Goal: Information Seeking & Learning: Learn about a topic

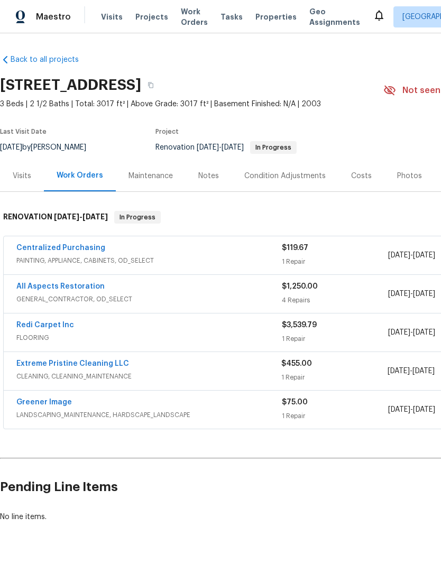
click at [23, 183] on div "Visits" at bounding box center [22, 175] width 44 height 31
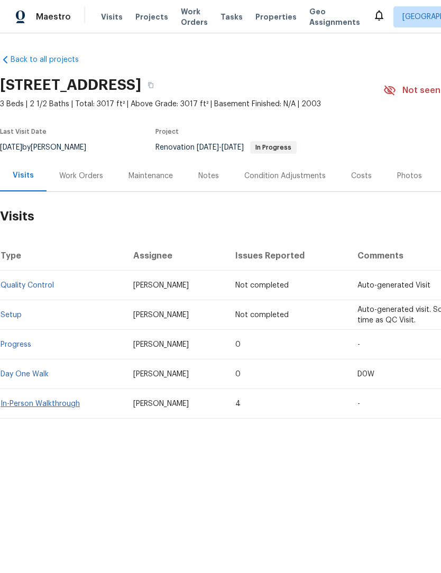
click at [69, 406] on link "In-Person Walkthrough" at bounding box center [40, 403] width 79 height 7
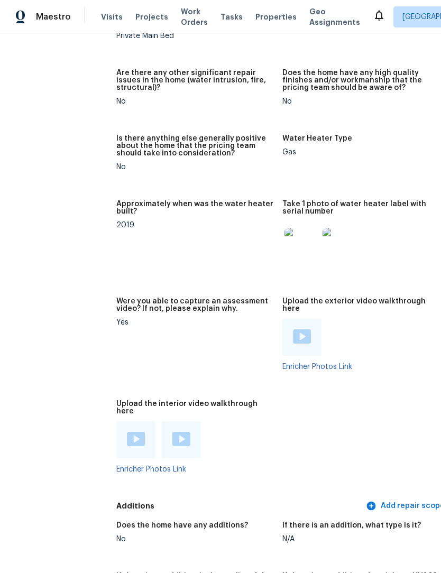
scroll to position [2051, 14]
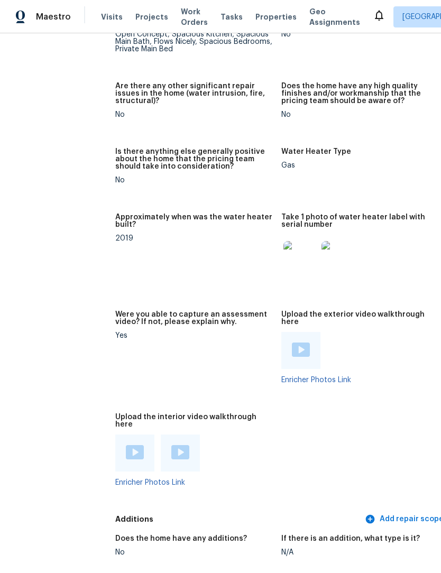
click at [289, 250] on img at bounding box center [300, 258] width 34 height 34
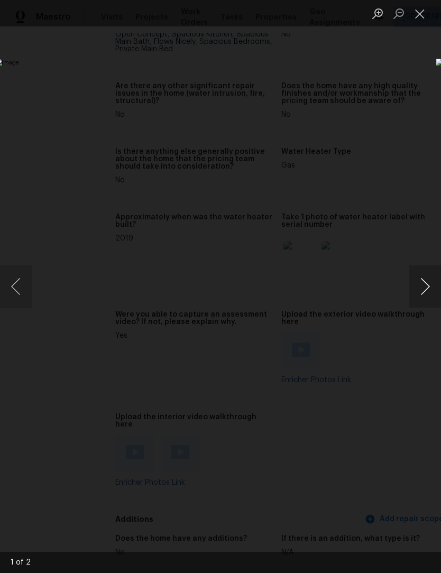
click at [429, 294] on button "Next image" at bounding box center [425, 287] width 32 height 42
click at [419, 11] on button "Close lightbox" at bounding box center [419, 13] width 21 height 19
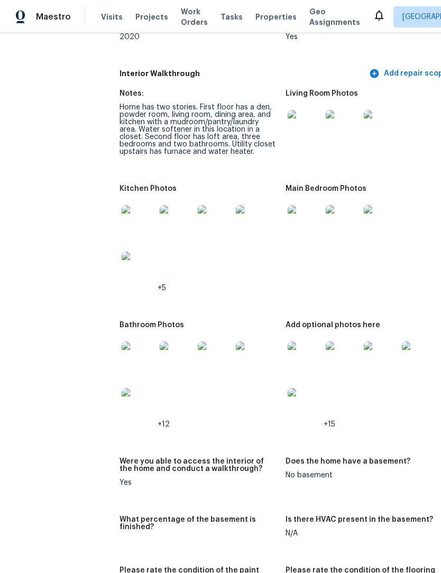
scroll to position [1245, 10]
click at [295, 349] on img at bounding box center [304, 359] width 34 height 34
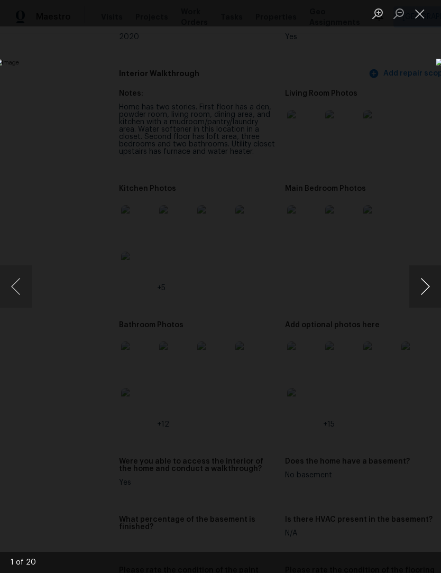
click at [428, 287] on button "Next image" at bounding box center [425, 287] width 32 height 42
click at [428, 290] on button "Next image" at bounding box center [425, 287] width 32 height 42
click at [425, 291] on button "Next image" at bounding box center [425, 287] width 32 height 42
click at [426, 286] on button "Next image" at bounding box center [425, 287] width 32 height 42
click at [424, 11] on button "Close lightbox" at bounding box center [419, 13] width 21 height 19
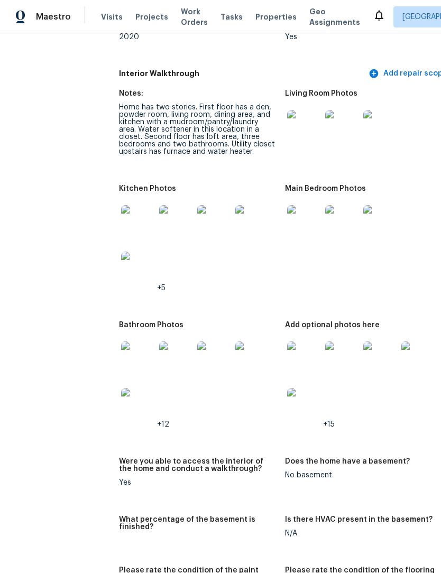
click at [288, 115] on img at bounding box center [304, 127] width 34 height 34
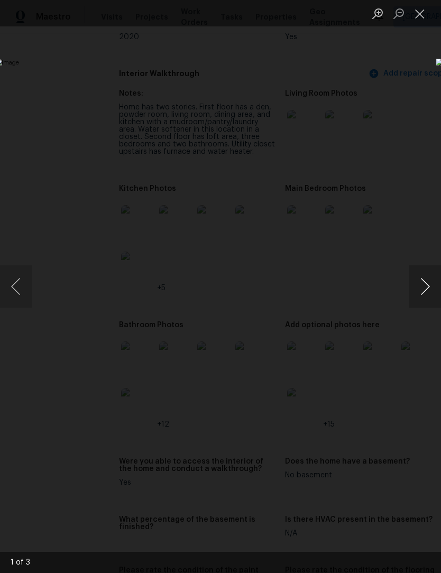
click at [421, 286] on button "Next image" at bounding box center [425, 287] width 32 height 42
click at [427, 288] on button "Next image" at bounding box center [425, 287] width 32 height 42
click at [346, 396] on img "Lightbox" at bounding box center [170, 287] width 351 height 456
click at [422, 290] on button "Next image" at bounding box center [425, 287] width 32 height 42
click at [427, 288] on button "Next image" at bounding box center [425, 287] width 32 height 42
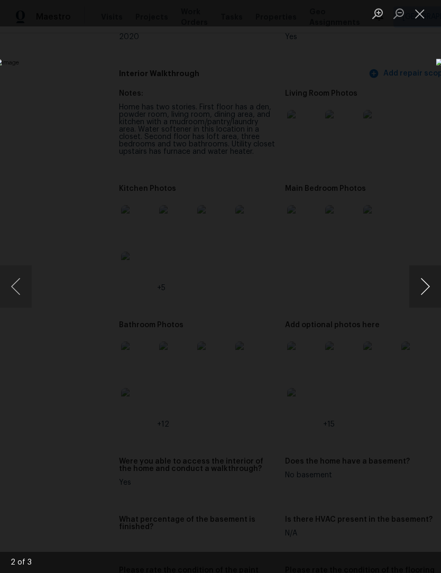
click at [429, 292] on button "Next image" at bounding box center [425, 287] width 32 height 42
click at [418, 19] on button "Close lightbox" at bounding box center [419, 13] width 21 height 19
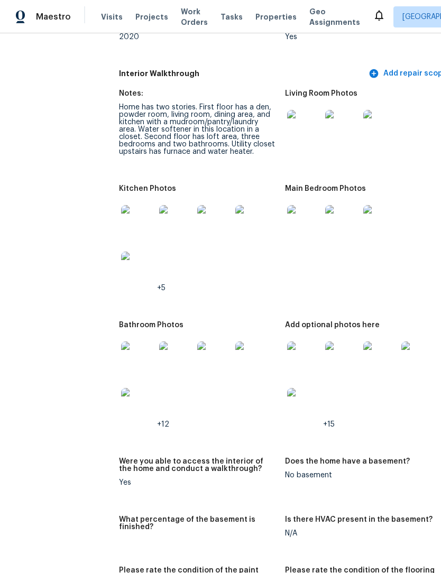
click at [126, 215] on img at bounding box center [138, 222] width 34 height 34
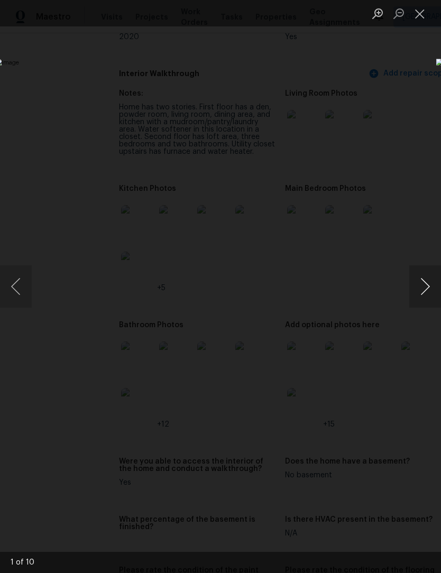
click at [423, 287] on button "Next image" at bounding box center [425, 287] width 32 height 42
click at [423, 292] on button "Next image" at bounding box center [425, 287] width 32 height 42
click at [426, 295] on button "Next image" at bounding box center [425, 287] width 32 height 42
click at [426, 6] on button "Close lightbox" at bounding box center [419, 13] width 21 height 19
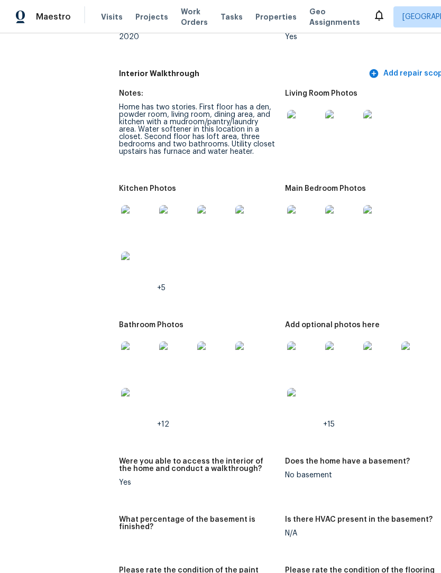
click at [123, 350] on img at bounding box center [138, 359] width 34 height 34
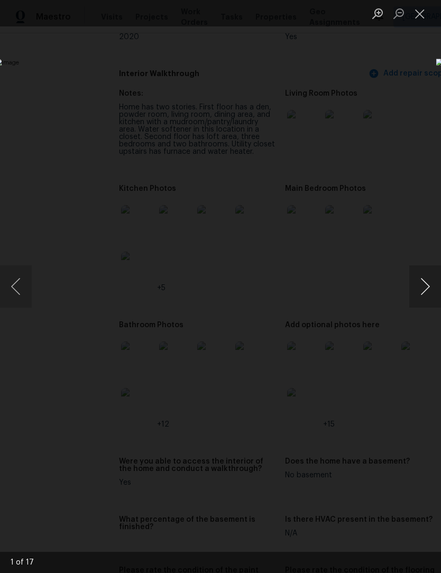
click at [426, 290] on button "Next image" at bounding box center [425, 287] width 32 height 42
click at [425, 291] on button "Next image" at bounding box center [425, 287] width 32 height 42
click at [429, 282] on button "Next image" at bounding box center [425, 287] width 32 height 42
click at [428, 286] on button "Next image" at bounding box center [425, 287] width 32 height 42
click at [426, 287] on button "Next image" at bounding box center [425, 287] width 32 height 42
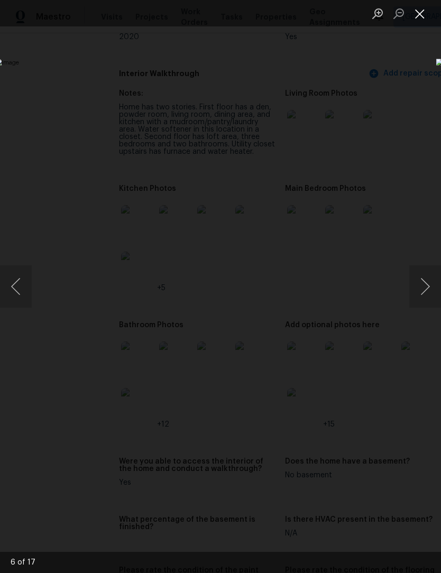
click at [423, 19] on button "Close lightbox" at bounding box center [419, 13] width 21 height 19
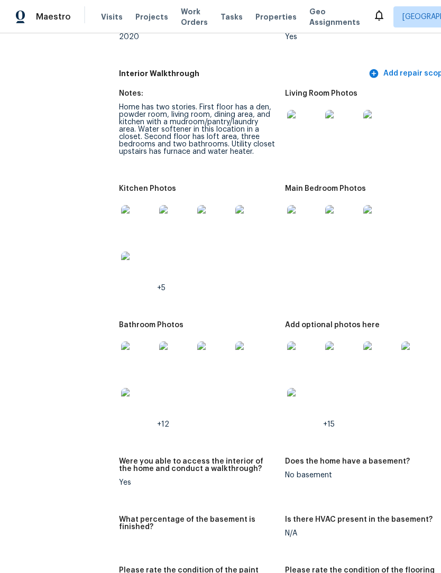
click at [132, 211] on img at bounding box center [138, 222] width 34 height 34
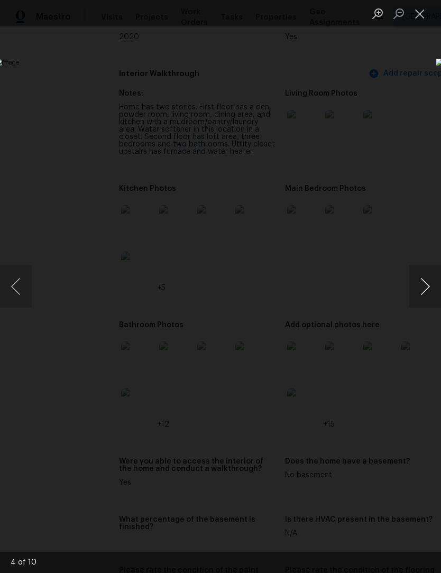
click at [427, 283] on button "Next image" at bounding box center [425, 287] width 32 height 42
click at [423, 12] on button "Close lightbox" at bounding box center [419, 13] width 21 height 19
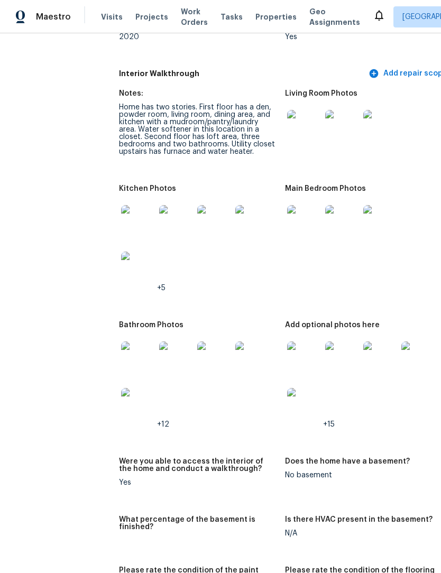
click at [296, 122] on img at bounding box center [304, 127] width 34 height 34
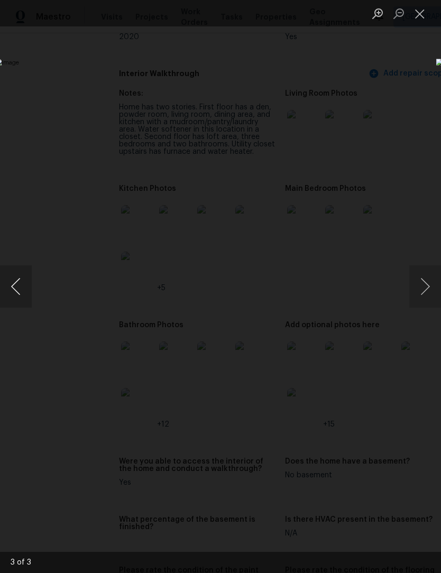
click at [15, 289] on button "Previous image" at bounding box center [16, 287] width 32 height 42
click at [22, 306] on button "Previous image" at bounding box center [16, 287] width 32 height 42
click at [426, 294] on button "Next image" at bounding box center [425, 287] width 32 height 42
click at [419, 19] on button "Close lightbox" at bounding box center [419, 13] width 21 height 19
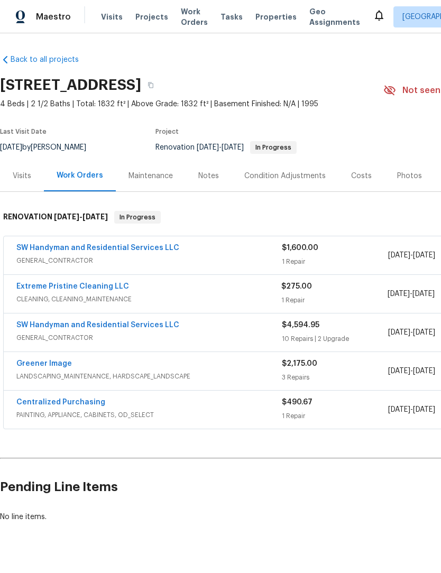
click at [16, 171] on div "Visits" at bounding box center [22, 176] width 19 height 11
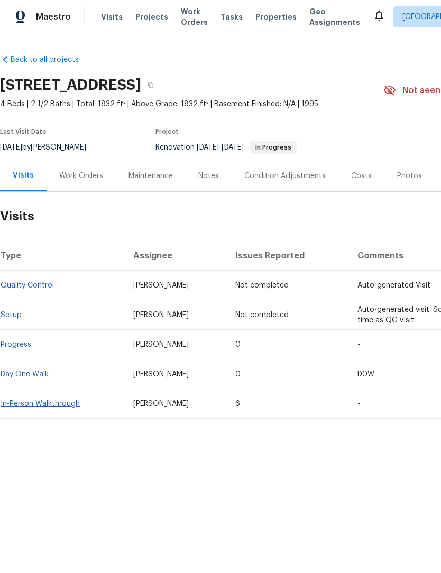
click at [25, 406] on link "In-Person Walkthrough" at bounding box center [40, 403] width 79 height 7
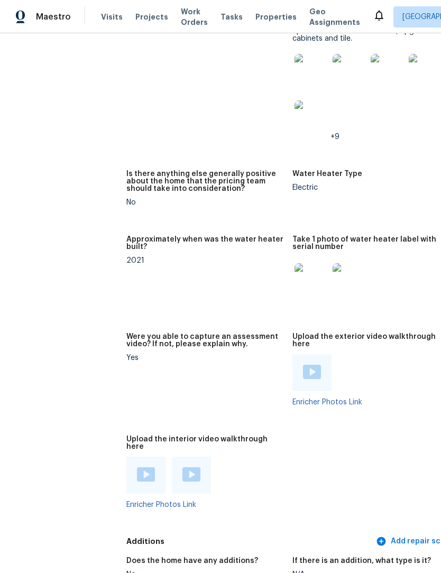
scroll to position [2194, 3]
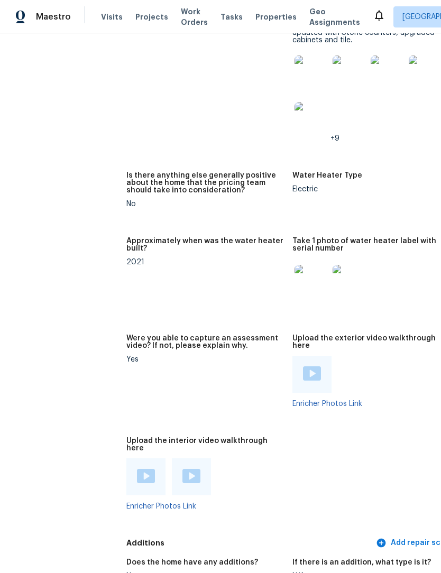
click at [303, 280] on img at bounding box center [312, 282] width 34 height 34
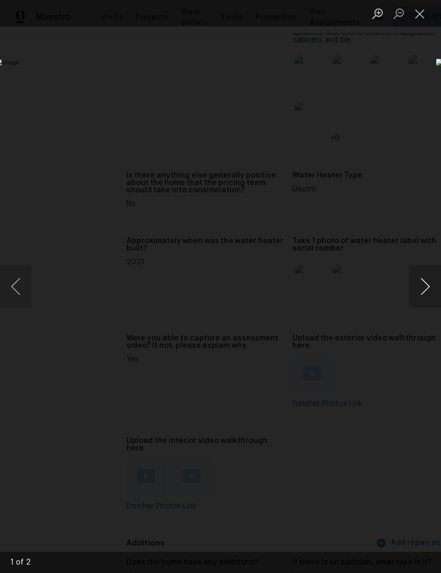
click at [425, 295] on button "Next image" at bounding box center [425, 287] width 32 height 42
click at [422, 16] on button "Close lightbox" at bounding box center [419, 13] width 21 height 19
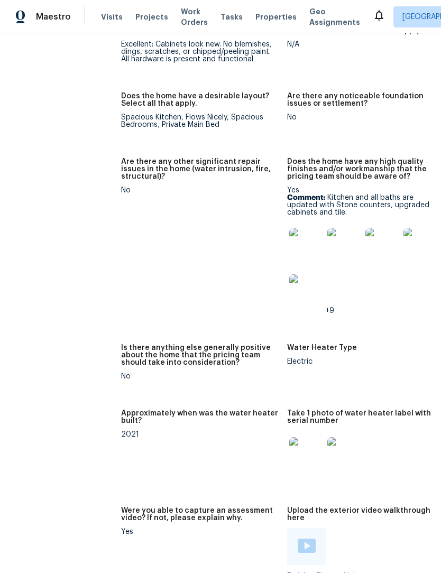
scroll to position [2016, 8]
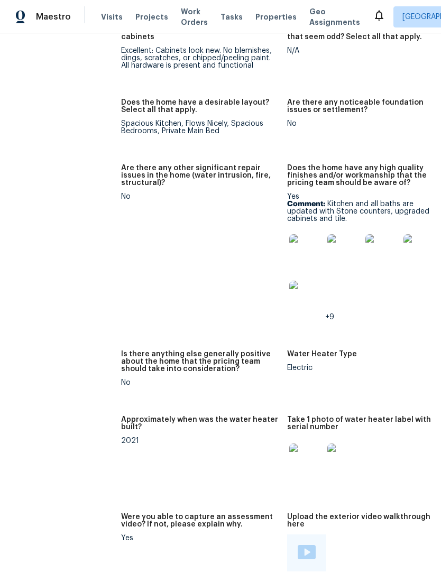
click at [295, 288] on img at bounding box center [306, 298] width 34 height 34
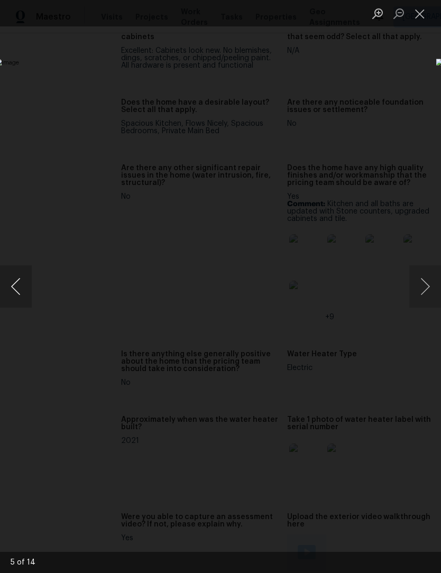
click at [20, 291] on button "Previous image" at bounding box center [16, 287] width 32 height 42
click at [15, 285] on button "Previous image" at bounding box center [16, 287] width 32 height 42
click at [20, 292] on button "Previous image" at bounding box center [16, 287] width 32 height 42
click at [19, 290] on button "Previous image" at bounding box center [16, 287] width 32 height 42
click at [17, 289] on button "Previous image" at bounding box center [16, 287] width 32 height 42
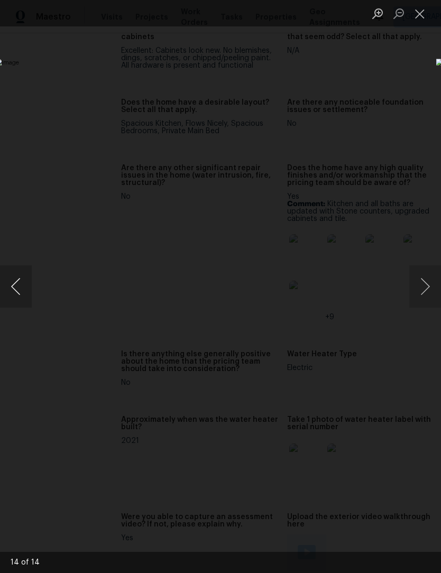
click at [23, 289] on button "Previous image" at bounding box center [16, 287] width 32 height 42
click at [20, 287] on button "Previous image" at bounding box center [16, 287] width 32 height 42
click at [23, 287] on button "Previous image" at bounding box center [16, 287] width 32 height 42
click at [22, 286] on button "Previous image" at bounding box center [16, 287] width 32 height 42
click at [24, 288] on button "Previous image" at bounding box center [16, 287] width 32 height 42
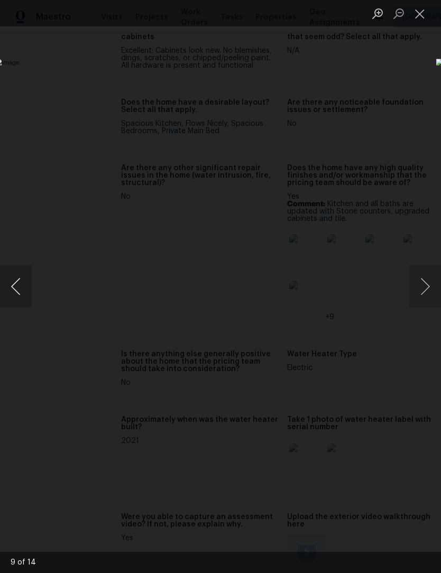
click at [19, 281] on button "Previous image" at bounding box center [16, 287] width 32 height 42
click at [17, 278] on button "Previous image" at bounding box center [16, 287] width 32 height 42
click at [22, 282] on button "Previous image" at bounding box center [16, 287] width 32 height 42
click at [425, 15] on button "Close lightbox" at bounding box center [419, 13] width 21 height 19
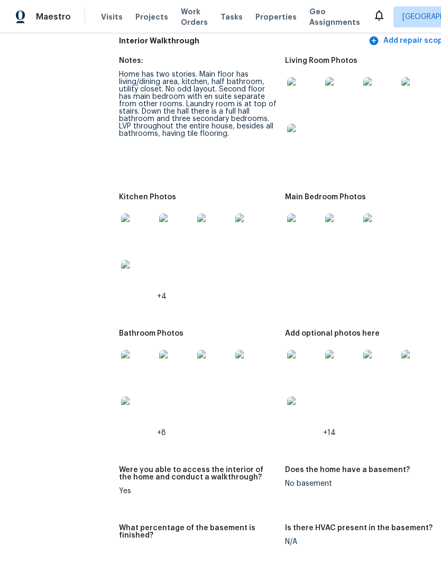
scroll to position [1248, 13]
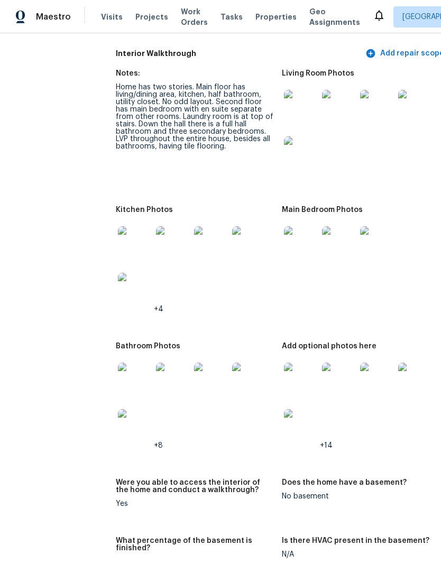
click at [125, 237] on img at bounding box center [135, 243] width 34 height 34
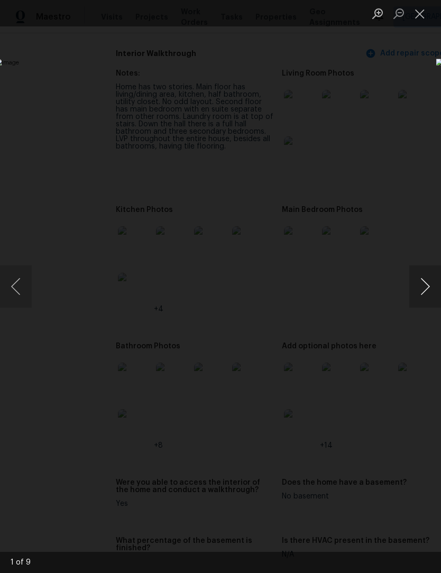
click at [426, 283] on button "Next image" at bounding box center [425, 287] width 32 height 42
click at [429, 281] on button "Next image" at bounding box center [425, 287] width 32 height 42
click at [427, 286] on button "Next image" at bounding box center [425, 287] width 32 height 42
click at [423, 283] on button "Next image" at bounding box center [425, 287] width 32 height 42
click at [424, 288] on button "Next image" at bounding box center [425, 287] width 32 height 42
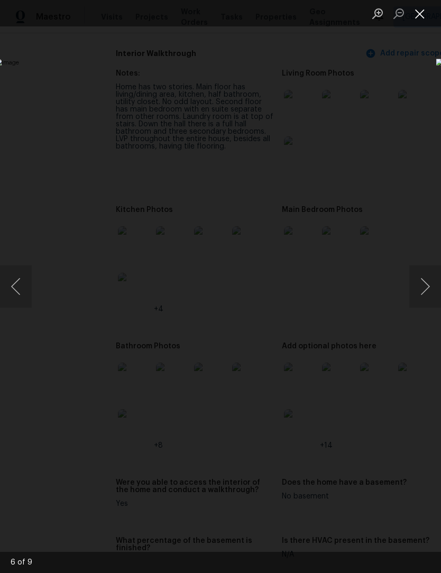
click at [423, 15] on button "Close lightbox" at bounding box center [419, 13] width 21 height 19
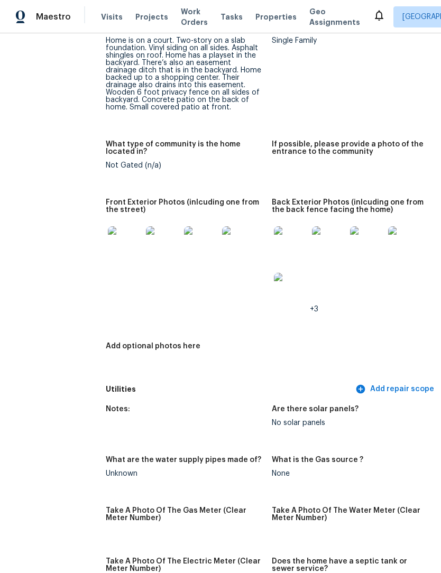
scroll to position [468, 26]
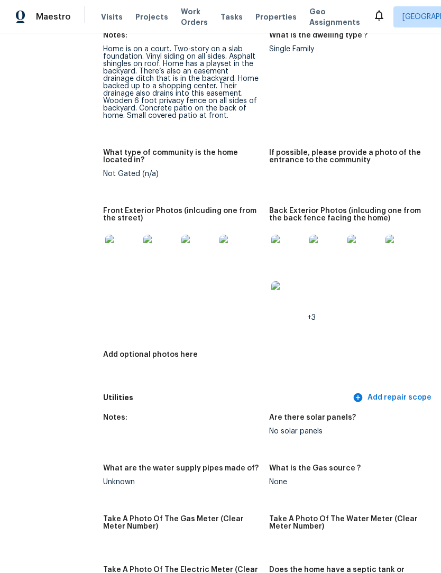
click at [111, 243] on img at bounding box center [122, 252] width 34 height 34
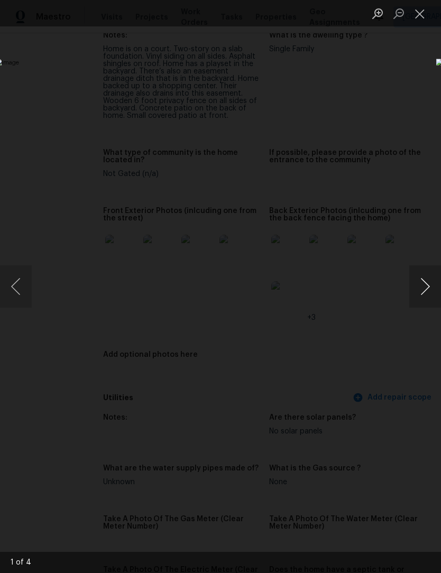
click at [428, 291] on button "Next image" at bounding box center [425, 287] width 32 height 42
click at [426, 291] on button "Next image" at bounding box center [425, 287] width 32 height 42
click at [426, 288] on button "Next image" at bounding box center [425, 287] width 32 height 42
click at [422, 12] on button "Close lightbox" at bounding box center [419, 13] width 21 height 19
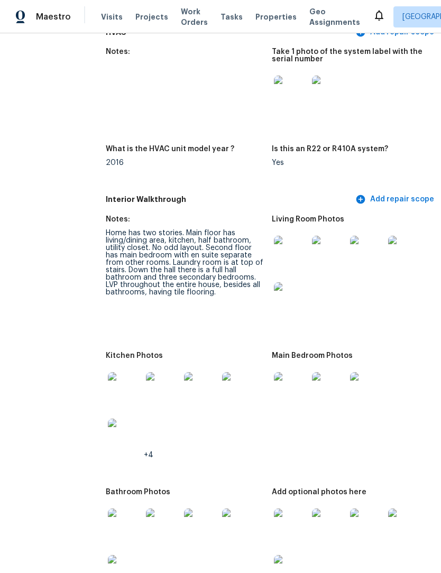
scroll to position [1086, 21]
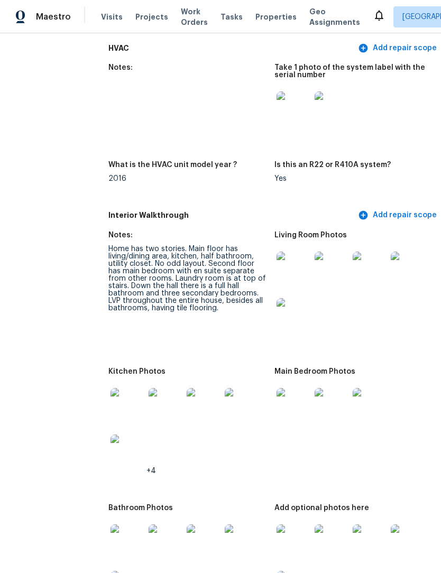
click at [290, 264] on img at bounding box center [294, 269] width 34 height 34
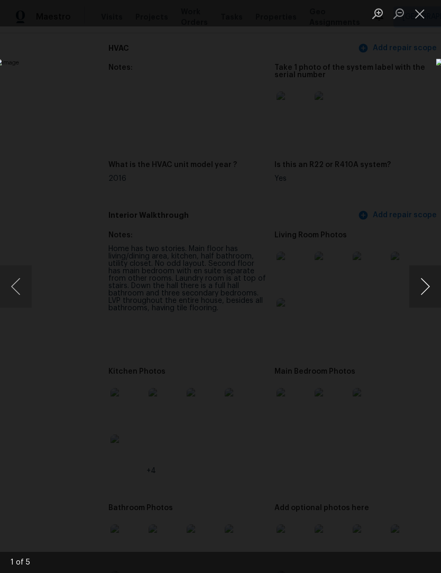
click at [429, 291] on button "Next image" at bounding box center [425, 287] width 32 height 42
click at [415, 21] on button "Close lightbox" at bounding box center [419, 13] width 21 height 19
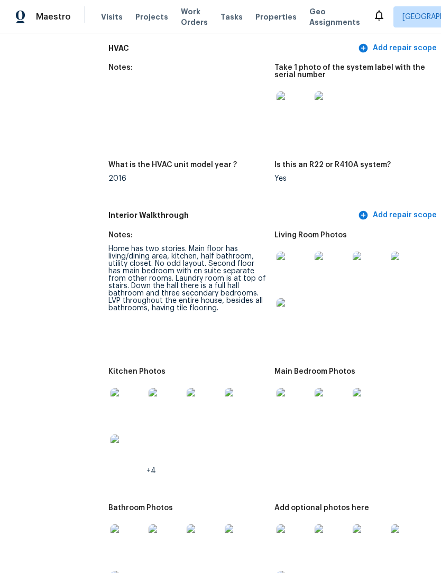
click at [116, 392] on img at bounding box center [128, 405] width 34 height 34
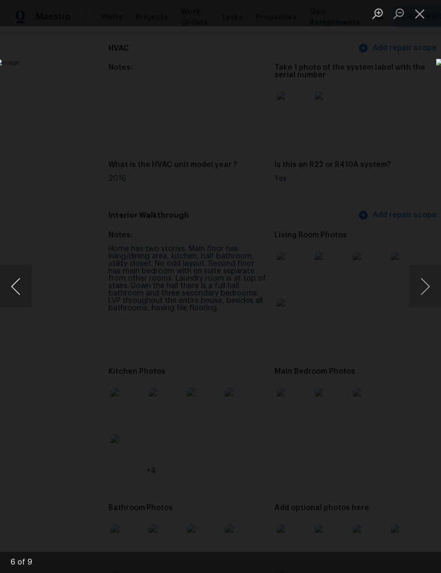
click at [15, 299] on button "Previous image" at bounding box center [16, 287] width 32 height 42
click at [21, 298] on button "Previous image" at bounding box center [16, 287] width 32 height 42
click at [21, 295] on button "Previous image" at bounding box center [16, 287] width 32 height 42
click at [24, 292] on button "Previous image" at bounding box center [16, 287] width 32 height 42
click at [20, 286] on button "Previous image" at bounding box center [16, 287] width 32 height 42
